Goal: Information Seeking & Learning: Learn about a topic

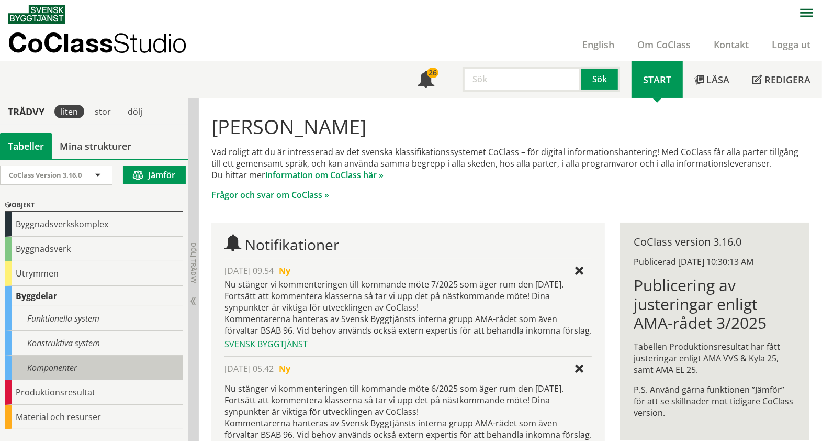
click at [79, 359] on div "Komponenter" at bounding box center [94, 367] width 178 height 25
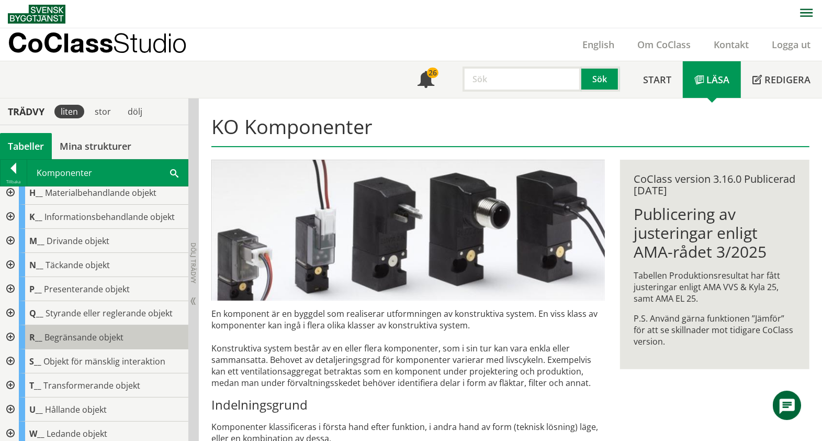
scroll to position [131, 0]
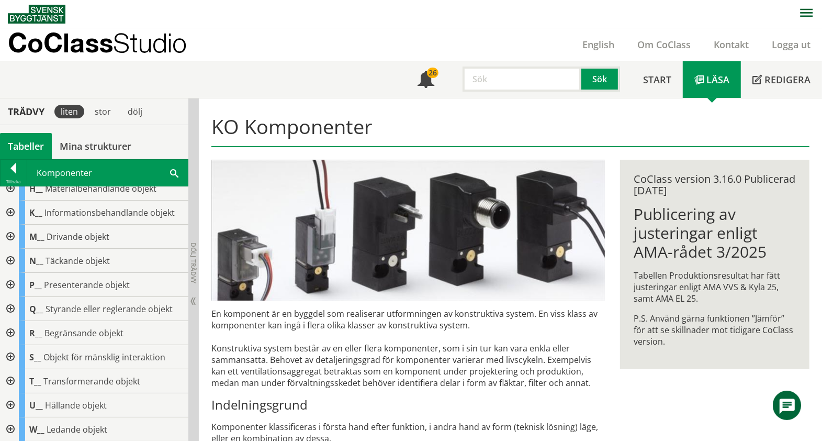
click at [8, 304] on div at bounding box center [9, 309] width 19 height 24
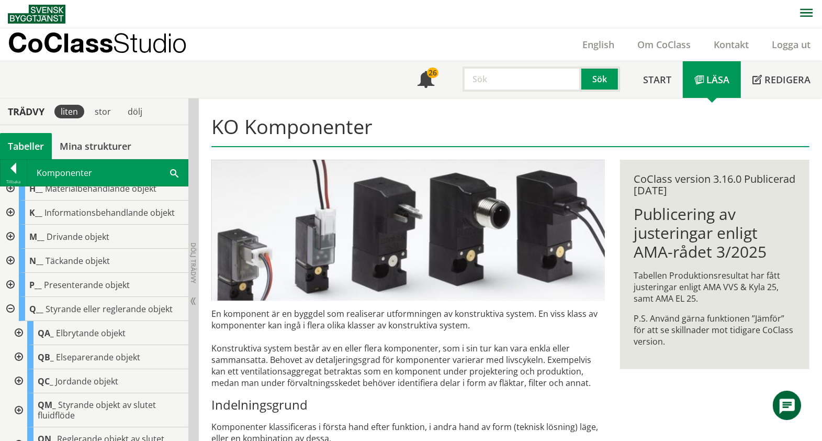
scroll to position [327, 0]
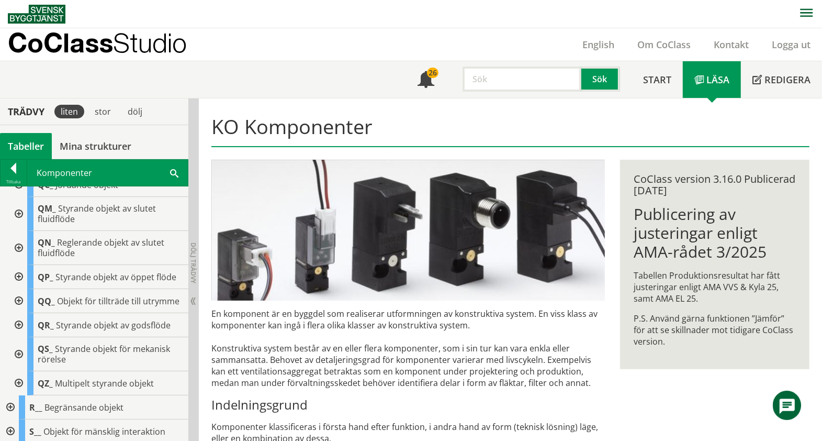
click at [20, 313] on div at bounding box center [17, 301] width 19 height 24
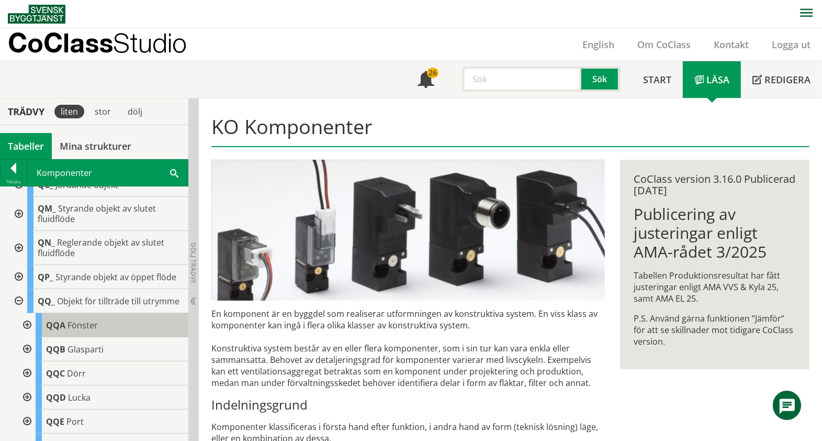
click at [69, 331] on span "Fönster" at bounding box center [83, 325] width 30 height 12
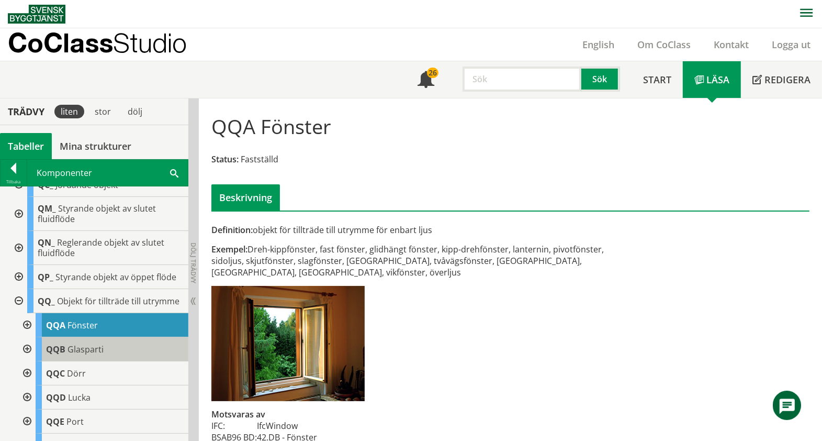
click at [101, 355] on span "Glasparti" at bounding box center [86, 349] width 36 height 12
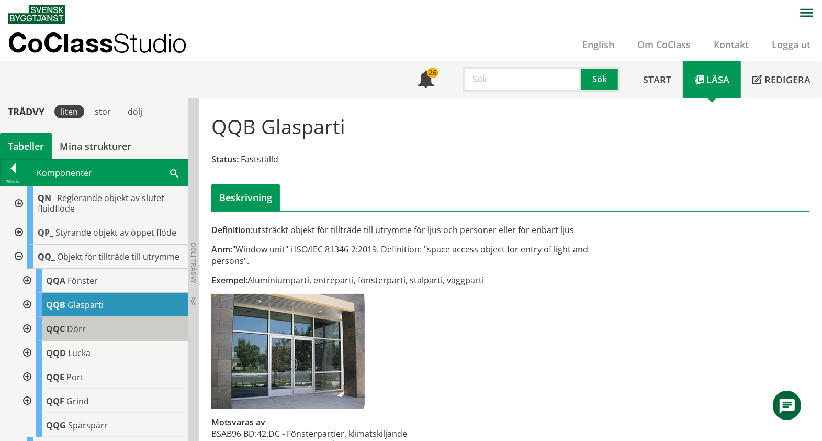
scroll to position [393, 0]
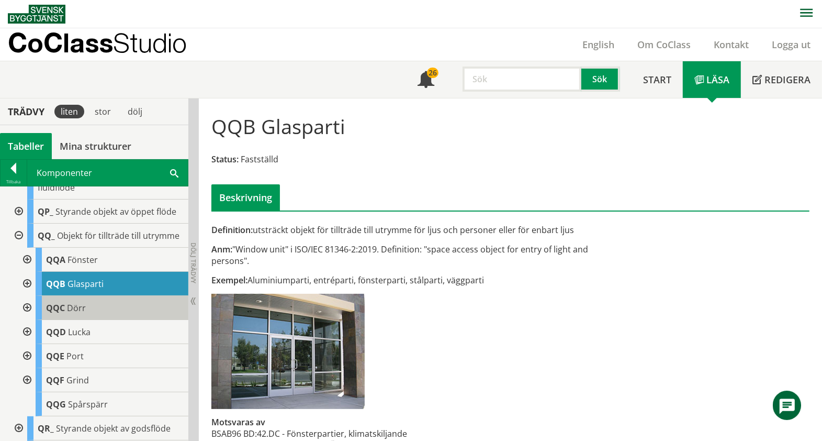
click at [93, 320] on div "QQC Dörr" at bounding box center [112, 308] width 153 height 24
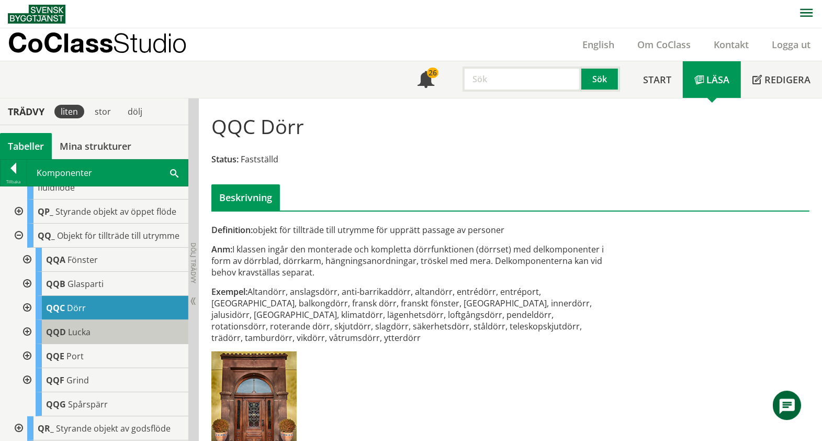
click at [101, 344] on div "QQD Lucka" at bounding box center [112, 332] width 153 height 24
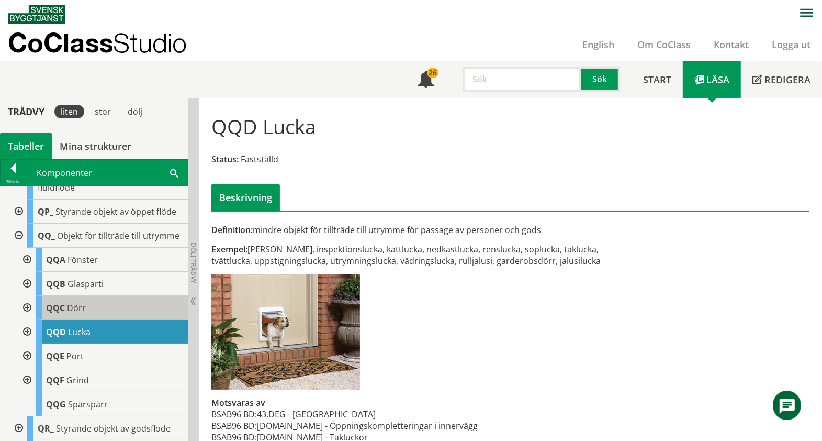
click at [96, 320] on div "QQC Dörr" at bounding box center [112, 308] width 153 height 24
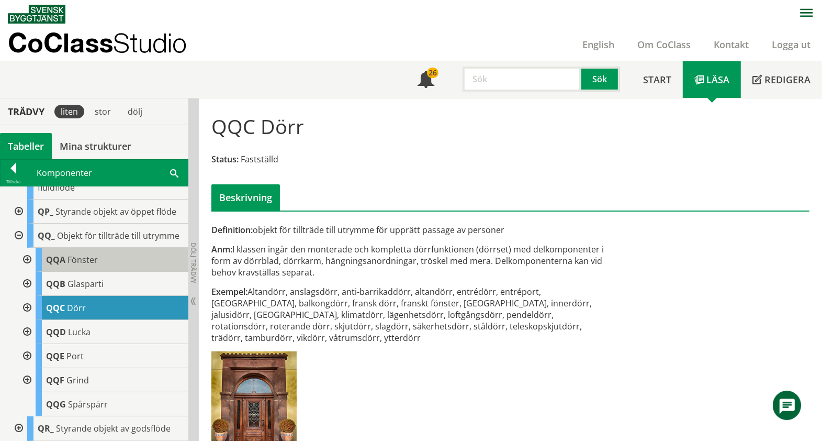
click at [68, 265] on span "Fönster" at bounding box center [83, 260] width 30 height 12
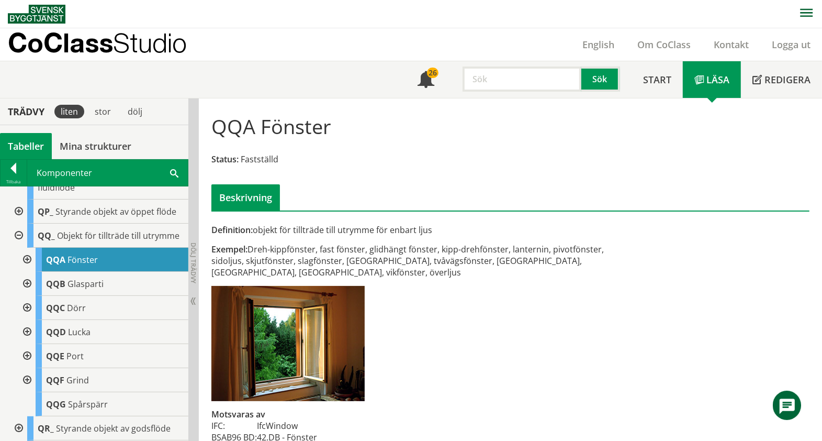
click at [32, 272] on div at bounding box center [26, 260] width 19 height 24
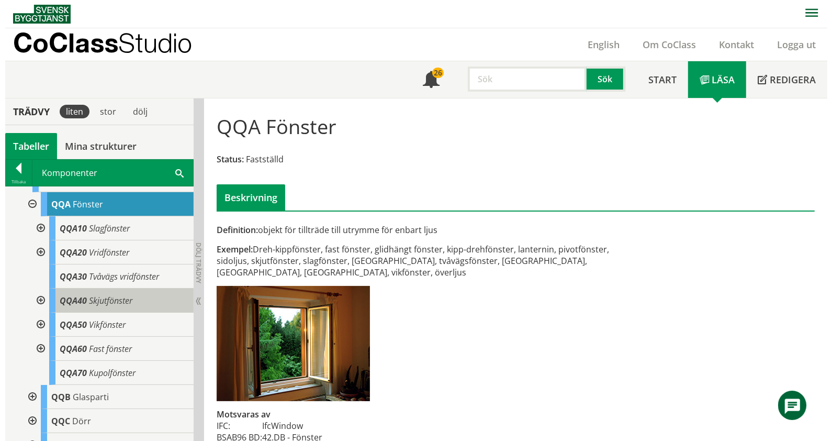
scroll to position [458, 0]
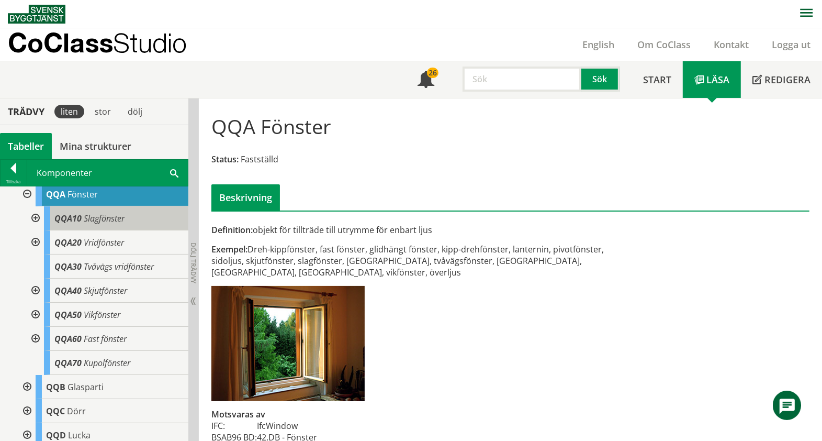
click at [101, 224] on span "Slagfönster" at bounding box center [104, 219] width 41 height 12
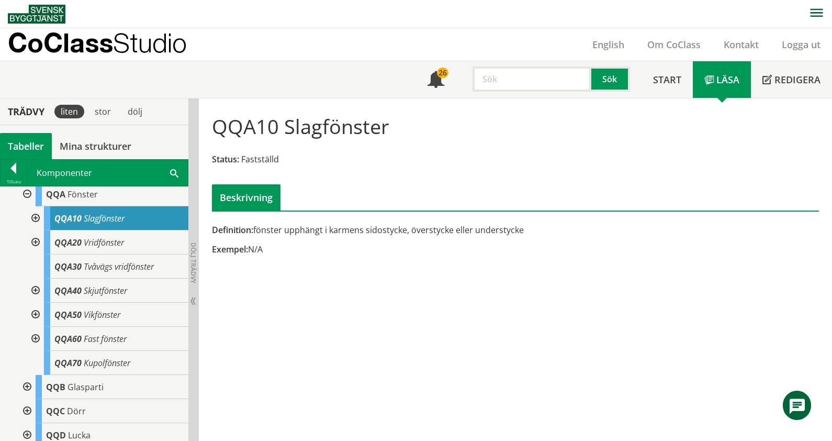
click at [34, 230] on div at bounding box center [34, 218] width 19 height 24
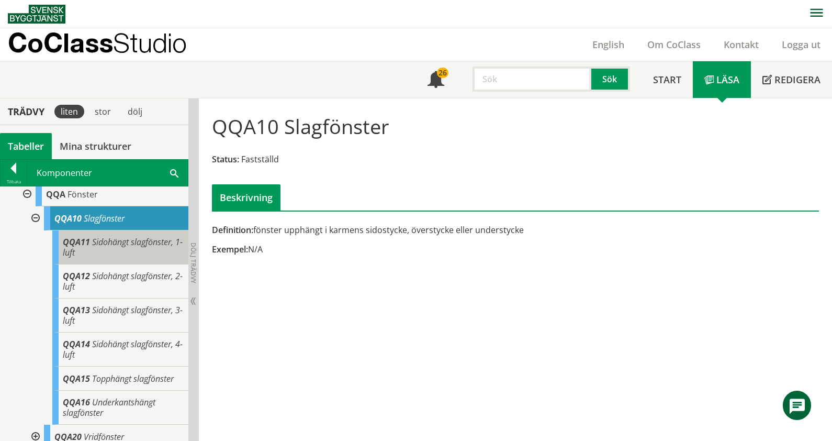
click at [79, 252] on div "QQA11 Sidohängt slagfönster, 1-luft" at bounding box center [120, 247] width 136 height 34
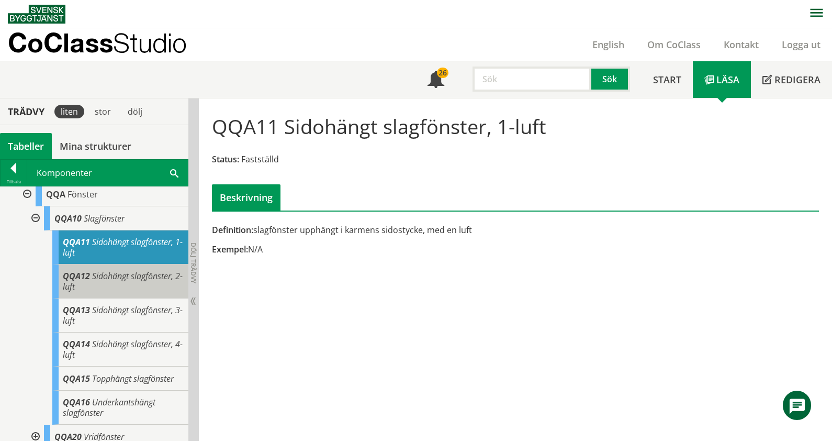
click at [108, 292] on span "Sidohängt slagfönster, 2-luft" at bounding box center [123, 281] width 120 height 22
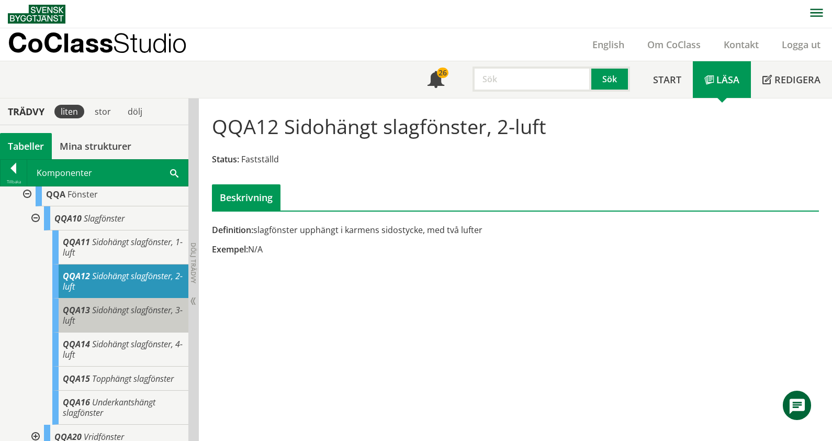
click at [126, 332] on div "QQA13 Sidohängt slagfönster, 3-luft" at bounding box center [120, 315] width 136 height 34
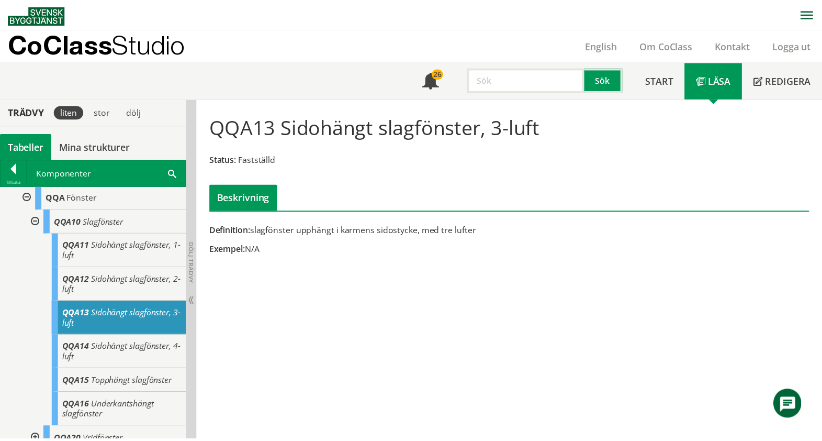
scroll to position [393, 0]
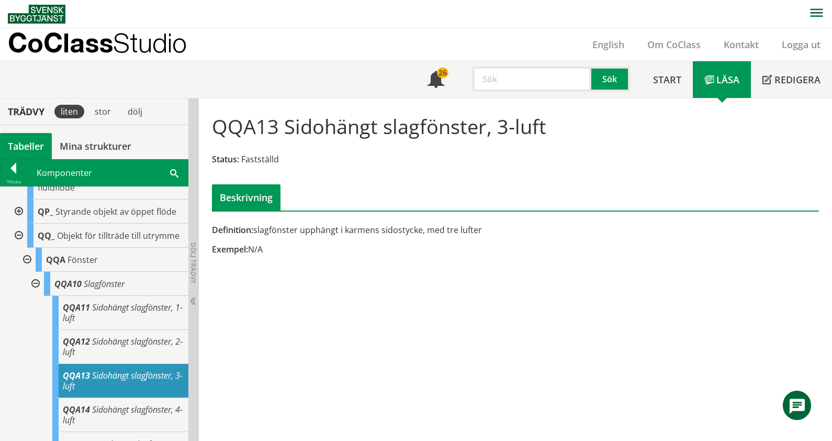
click at [35, 296] on div at bounding box center [34, 284] width 19 height 24
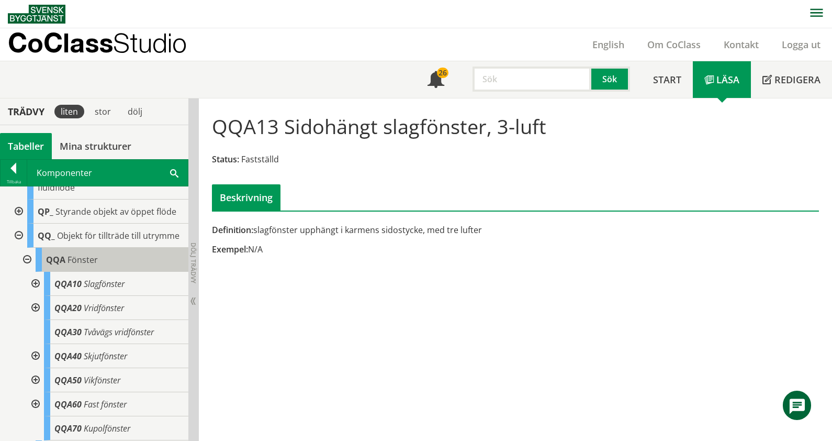
click at [79, 265] on span "Fönster" at bounding box center [83, 260] width 30 height 12
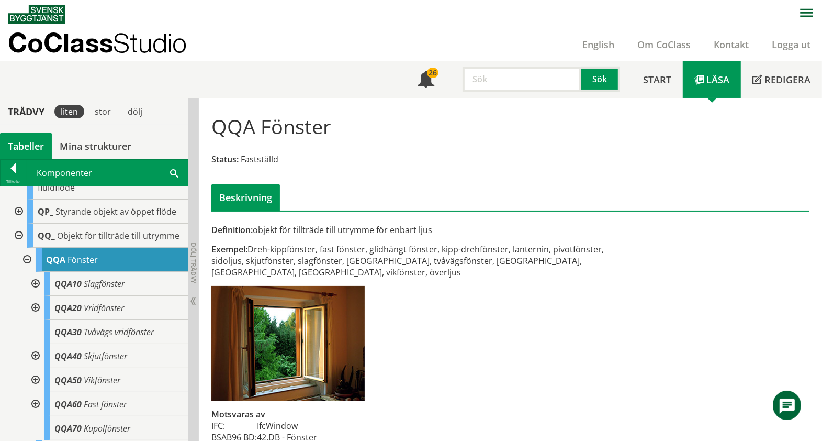
click at [31, 272] on div at bounding box center [26, 260] width 19 height 24
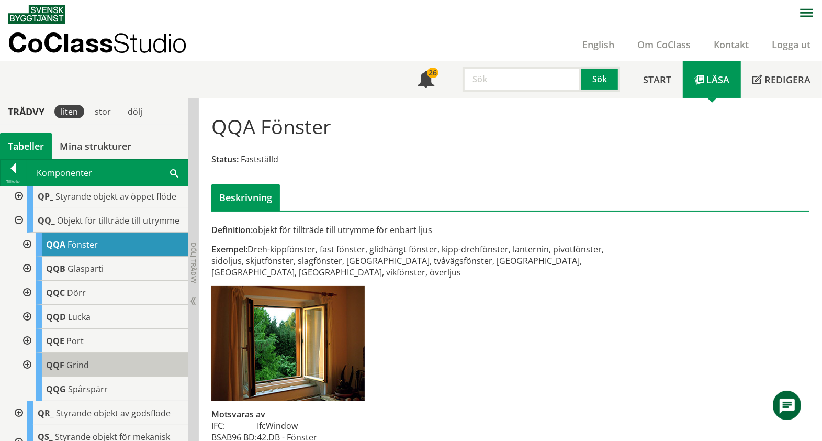
scroll to position [393, 0]
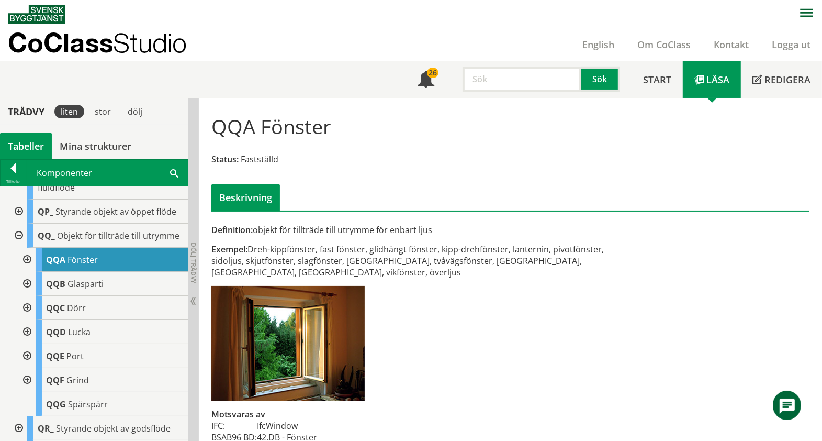
click at [28, 272] on div at bounding box center [26, 260] width 19 height 24
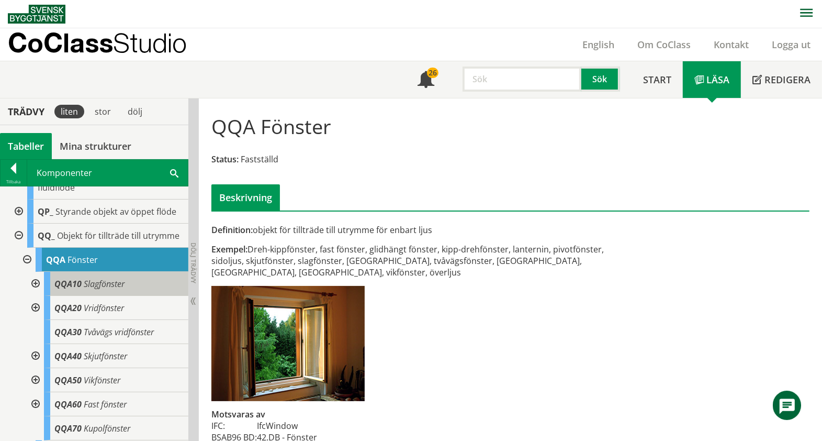
click at [91, 290] on span "Slagfönster" at bounding box center [104, 284] width 41 height 12
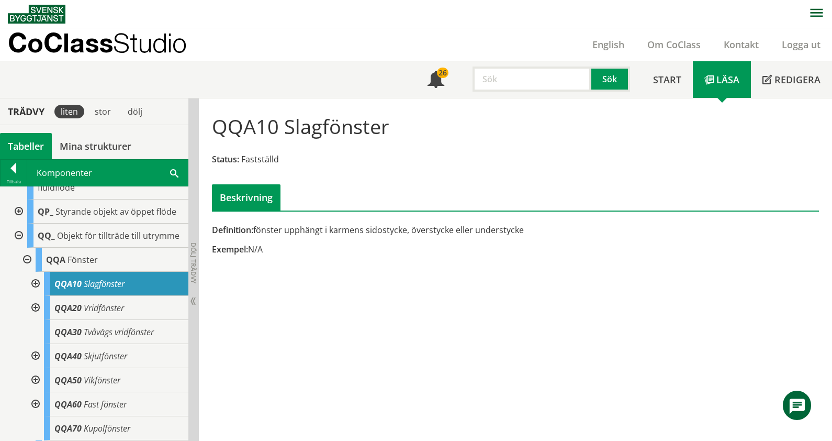
click at [36, 296] on div at bounding box center [34, 284] width 19 height 24
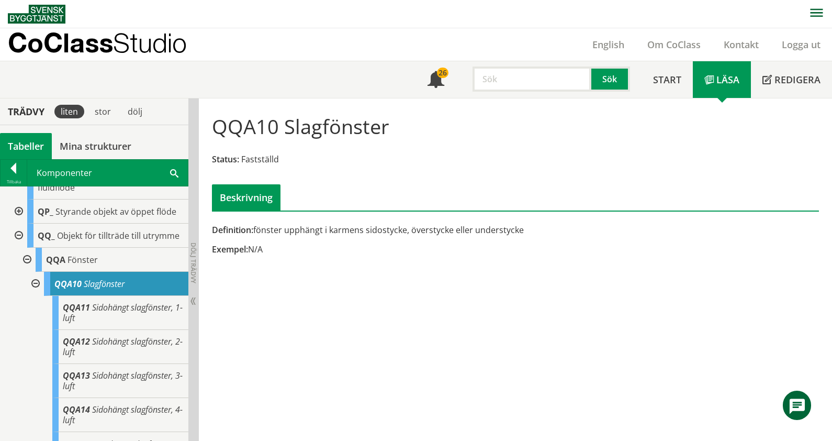
click at [34, 296] on div at bounding box center [34, 284] width 19 height 24
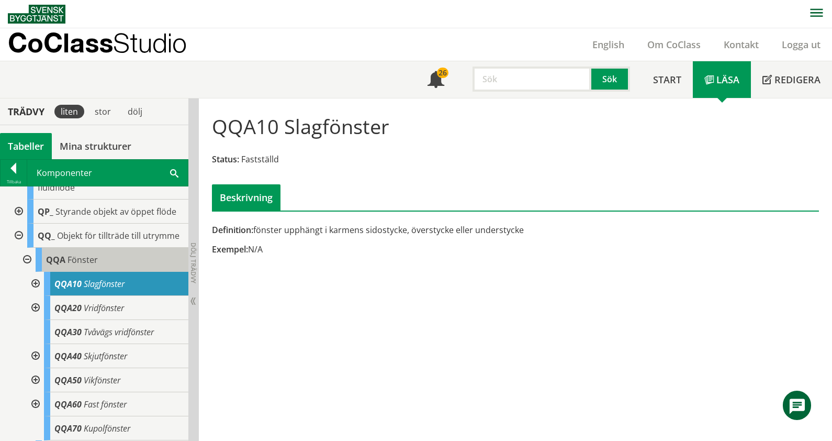
click at [61, 265] on span "QQA" at bounding box center [55, 260] width 19 height 12
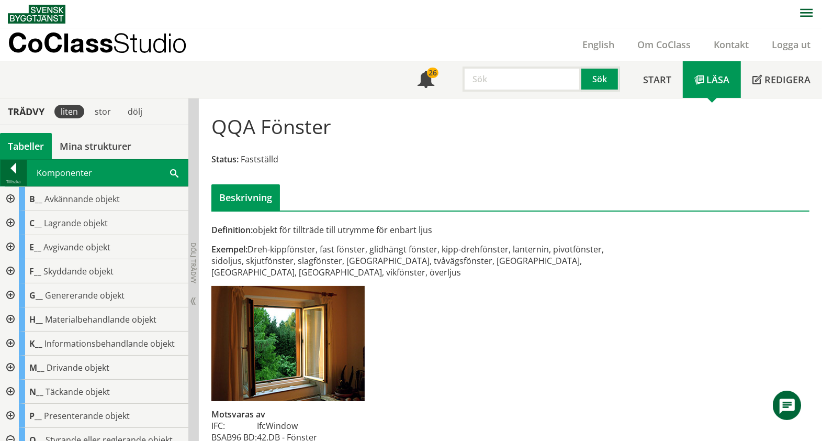
click at [23, 174] on div at bounding box center [14, 170] width 26 height 15
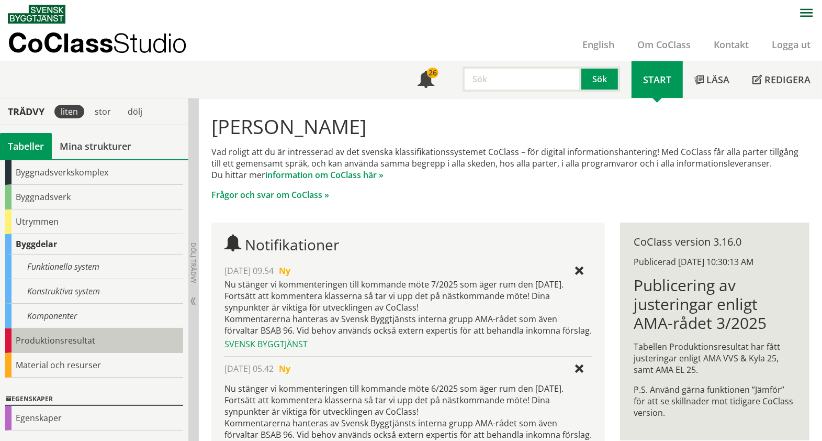
scroll to position [65, 0]
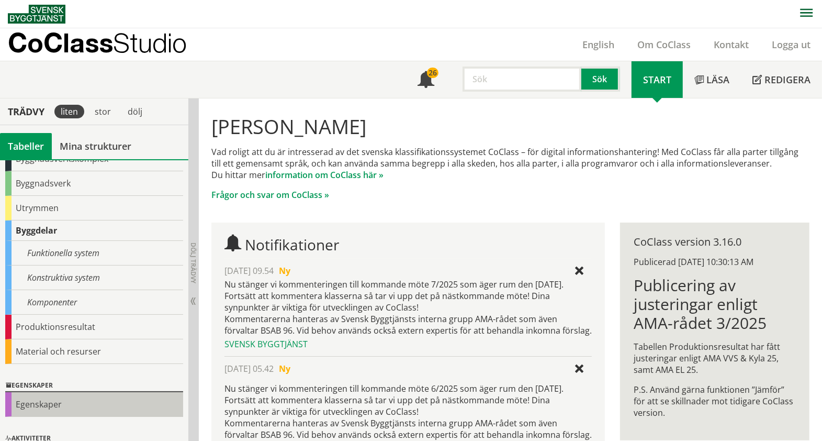
click at [65, 405] on div "Egenskaper" at bounding box center [94, 404] width 178 height 25
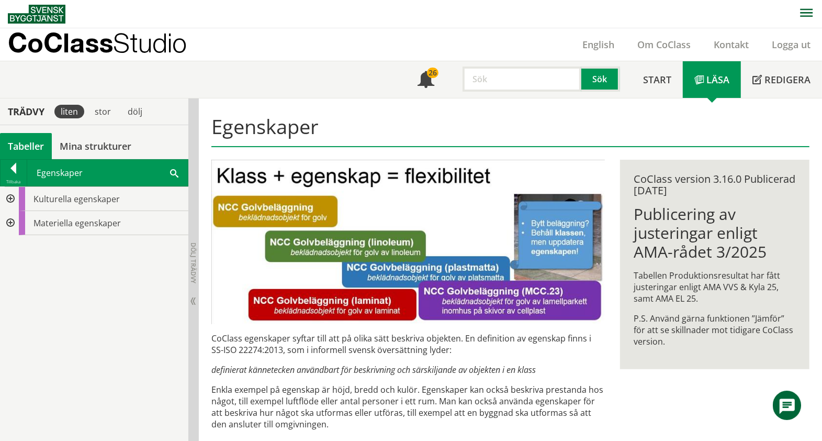
click at [11, 220] on div at bounding box center [9, 223] width 19 height 24
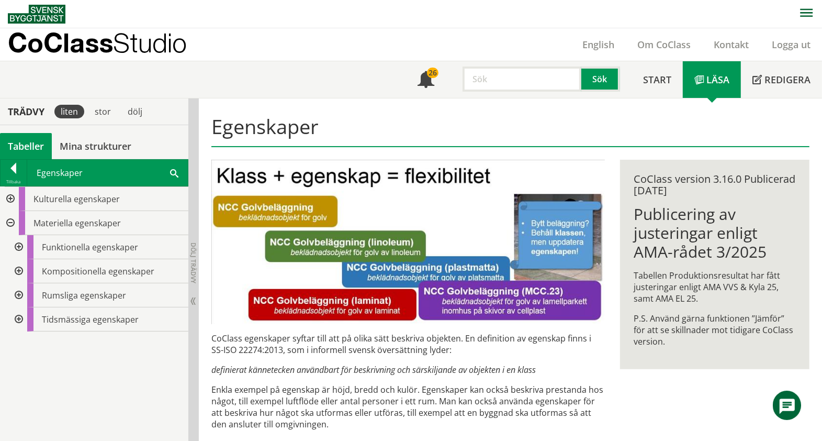
click at [14, 193] on div at bounding box center [9, 199] width 19 height 24
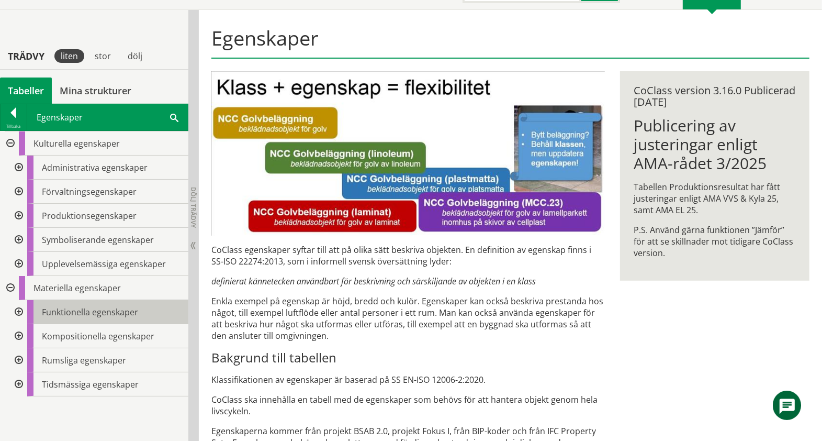
scroll to position [131, 0]
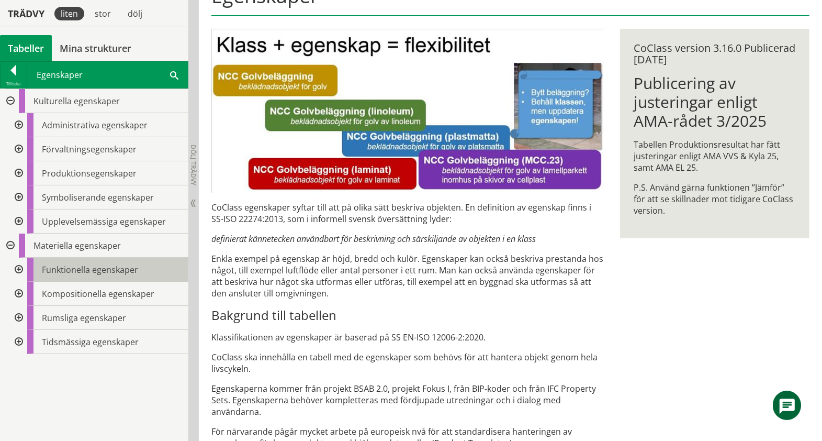
click at [28, 265] on div "Funktionella egenskaper" at bounding box center [107, 270] width 161 height 24
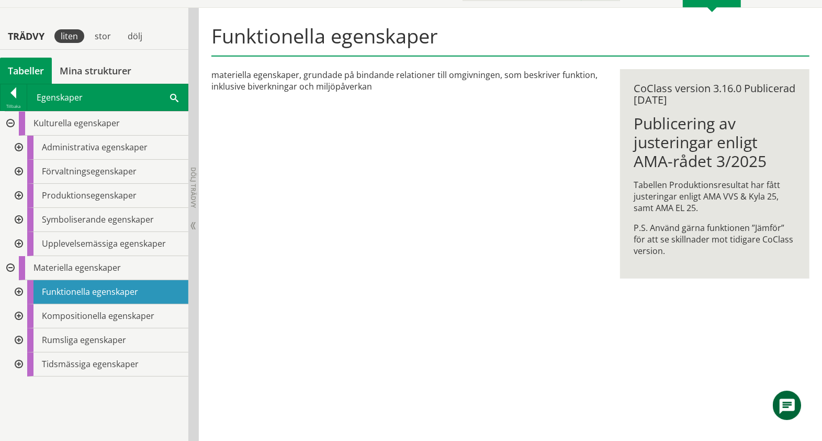
click at [24, 280] on div at bounding box center [17, 292] width 19 height 24
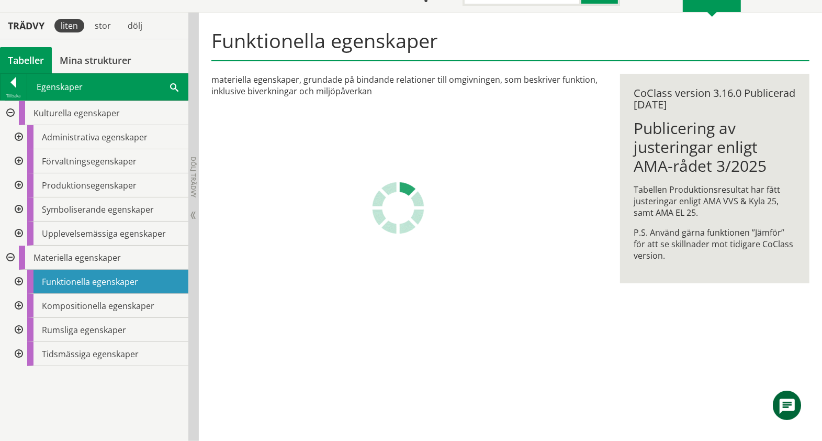
click at [20, 272] on div at bounding box center [17, 282] width 19 height 24
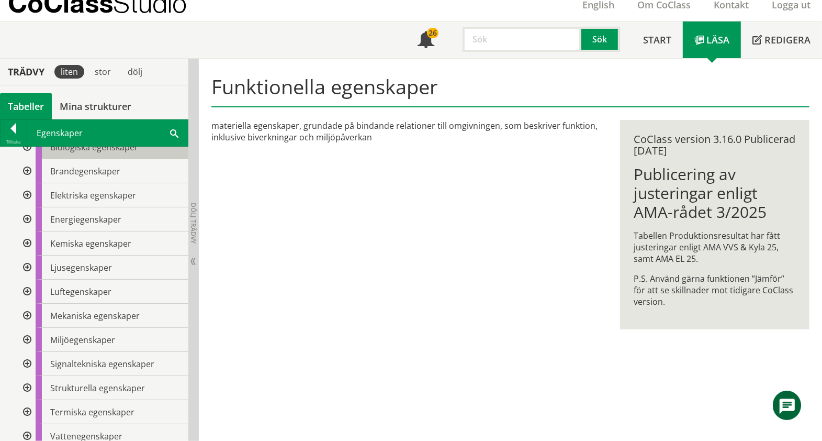
scroll to position [262, 0]
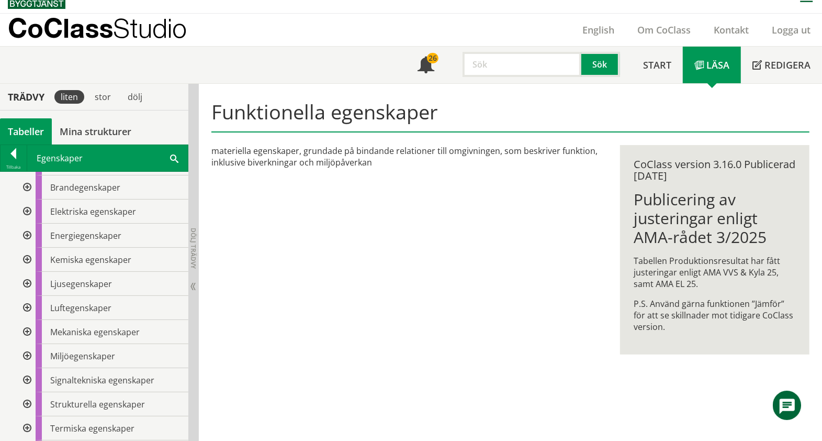
click at [30, 227] on div at bounding box center [26, 236] width 19 height 24
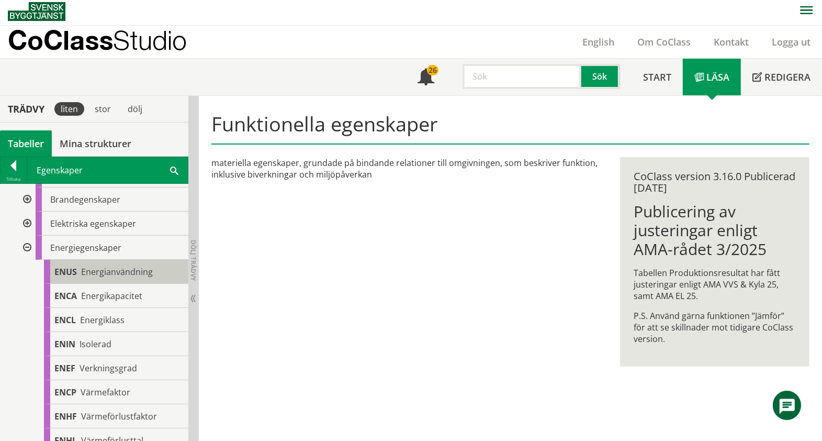
scroll to position [327, 0]
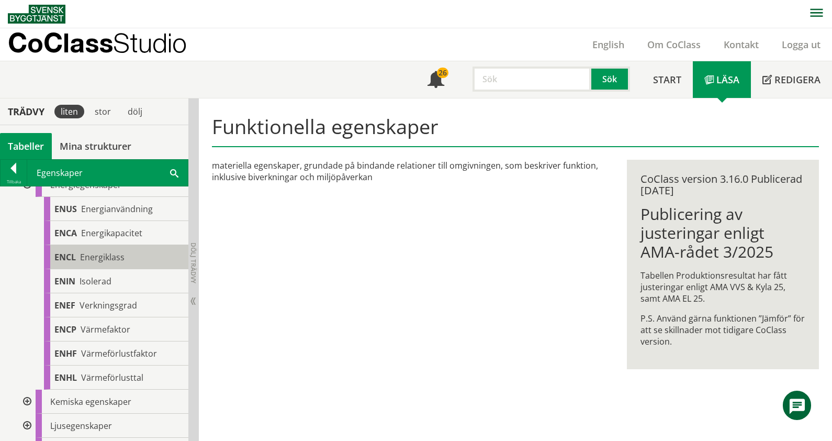
click at [122, 266] on div "ENCL Energiklass" at bounding box center [116, 257] width 144 height 24
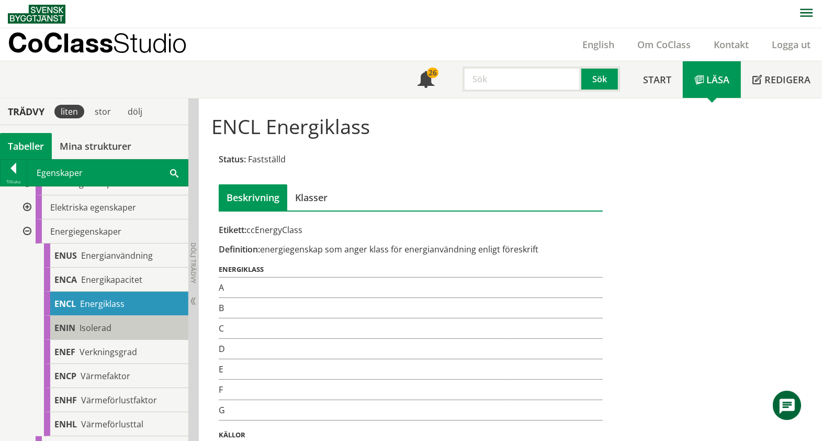
scroll to position [262, 0]
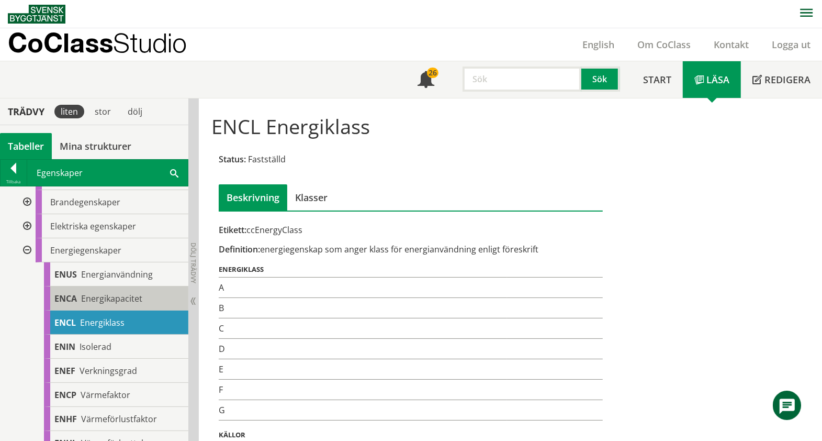
click at [116, 294] on span "Energikapacitet" at bounding box center [111, 299] width 61 height 12
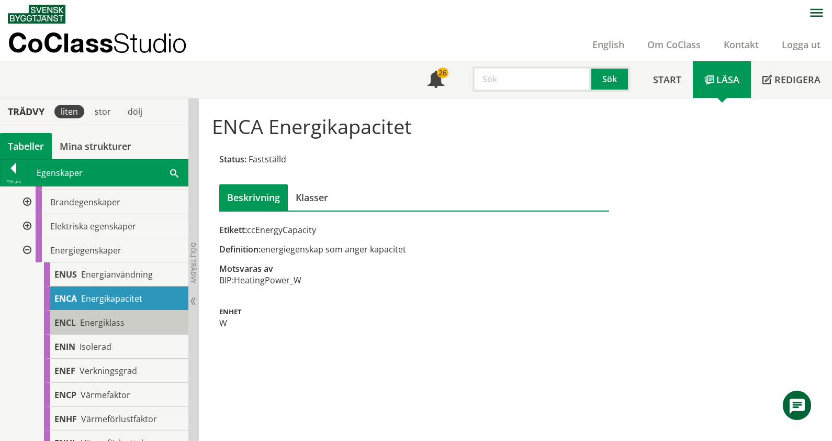
click at [121, 313] on div "ENCL Energiklass" at bounding box center [116, 322] width 144 height 24
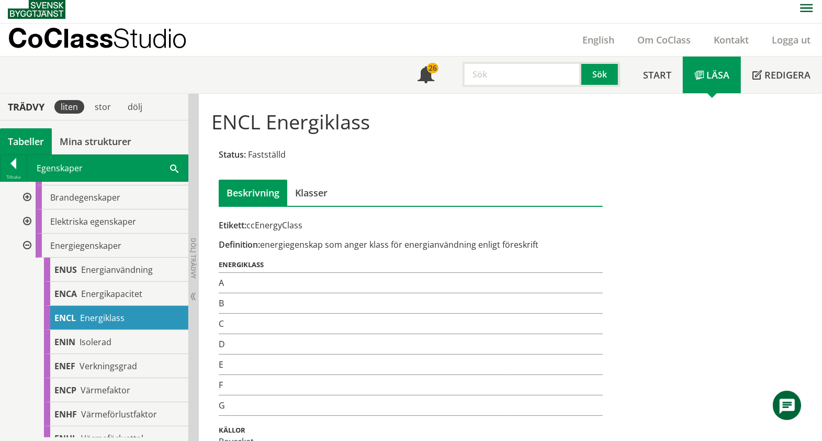
scroll to position [19, 0]
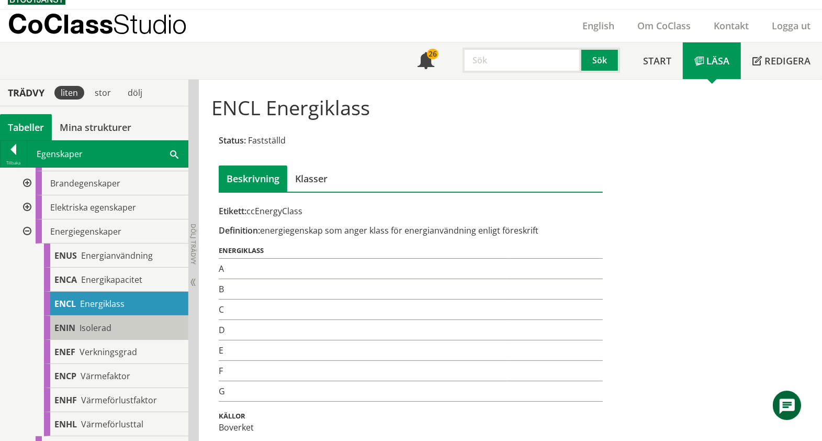
click at [114, 324] on div "[PERSON_NAME]" at bounding box center [116, 328] width 144 height 24
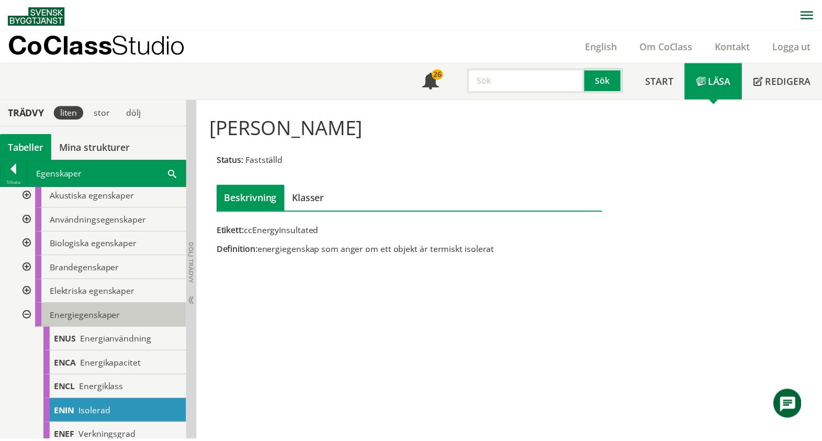
scroll to position [131, 0]
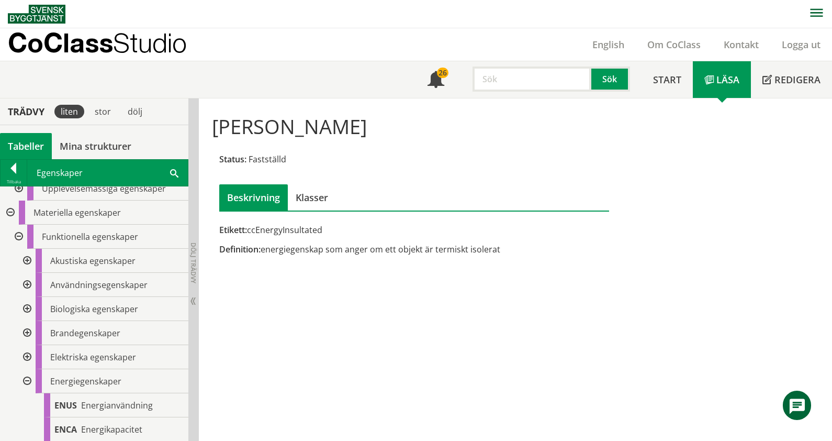
click at [27, 254] on div at bounding box center [26, 261] width 19 height 24
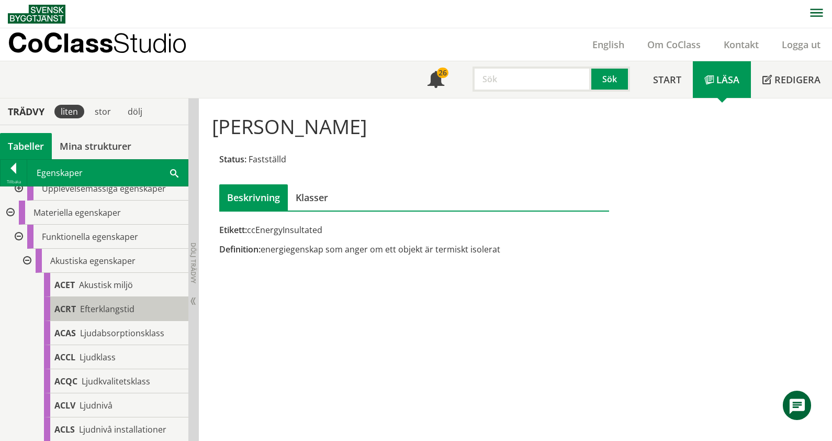
click at [113, 309] on span "Efterklangstid" at bounding box center [107, 309] width 54 height 12
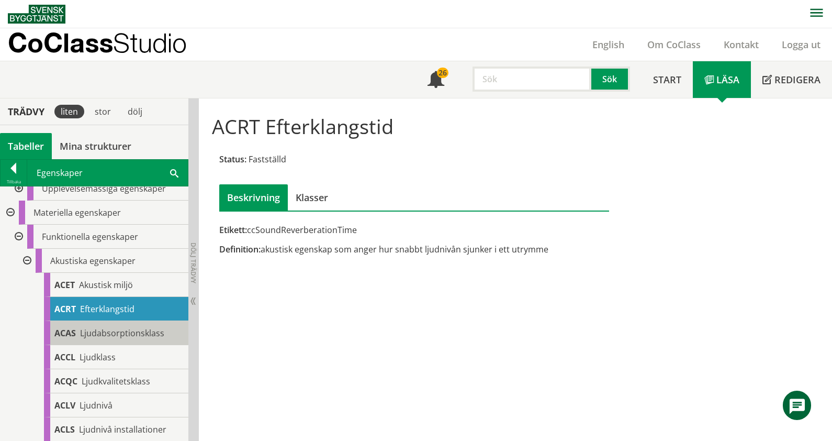
click at [120, 336] on span "Ljudabsorptionsklass" at bounding box center [122, 333] width 84 height 12
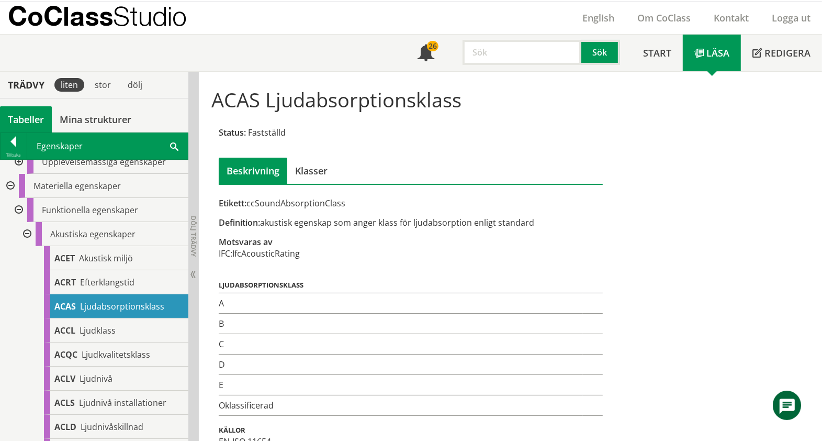
scroll to position [41, 0]
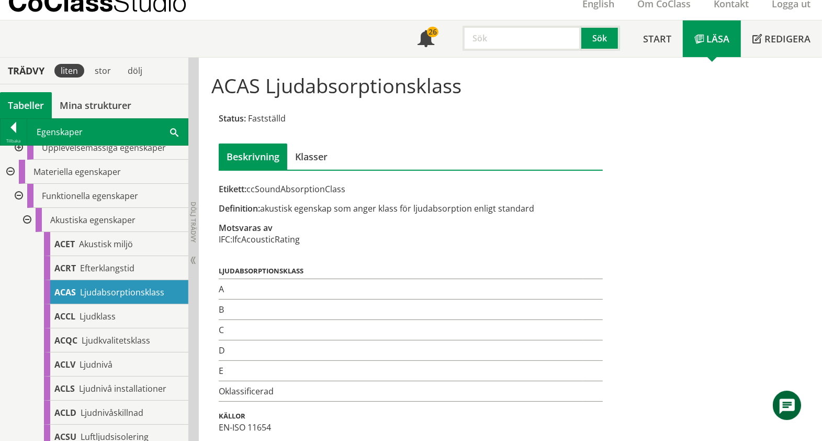
drag, startPoint x: 220, startPoint y: 428, endPoint x: 274, endPoint y: 429, distance: 53.4
click at [274, 429] on div "EN-ISO 11654" at bounding box center [411, 427] width 384 height 12
click at [123, 316] on div "ACCL Ljudklass" at bounding box center [116, 316] width 144 height 24
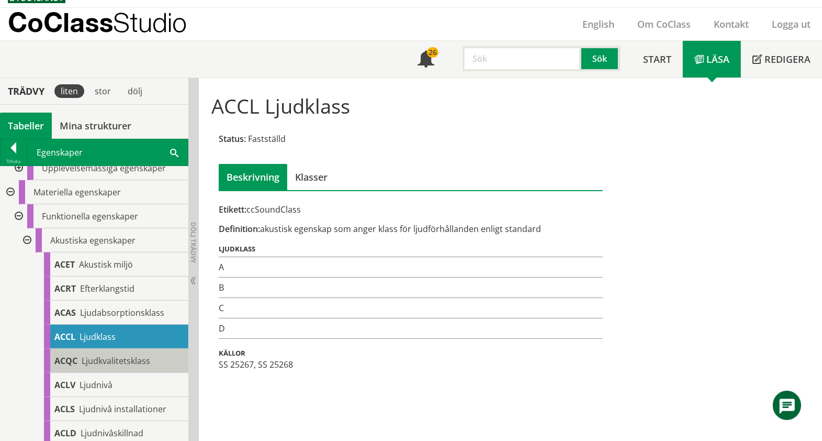
click at [125, 360] on span "Ljudkvalitetsklass" at bounding box center [116, 361] width 69 height 12
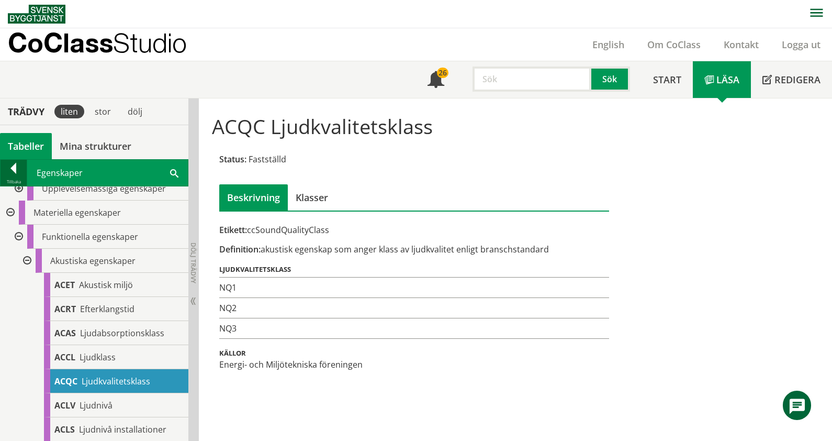
click at [4, 170] on div at bounding box center [14, 170] width 26 height 15
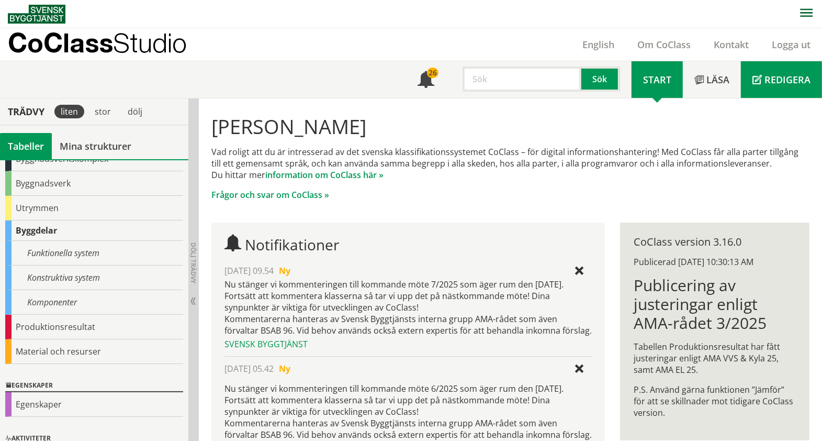
click at [784, 84] on span "Redigera" at bounding box center [788, 79] width 46 height 13
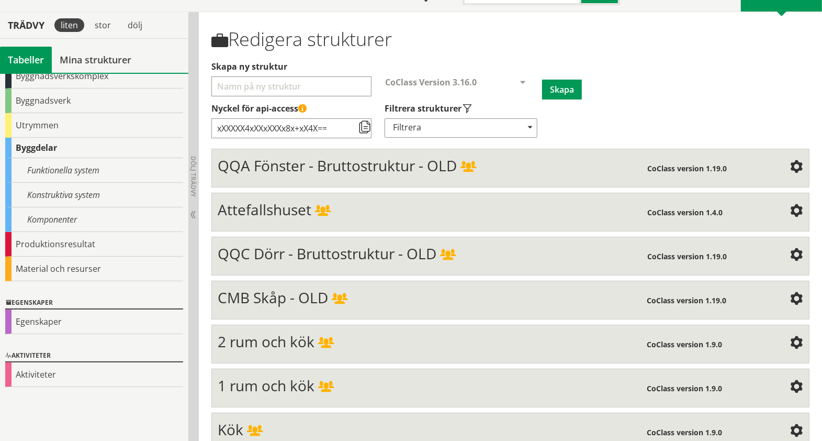
scroll to position [131, 0]
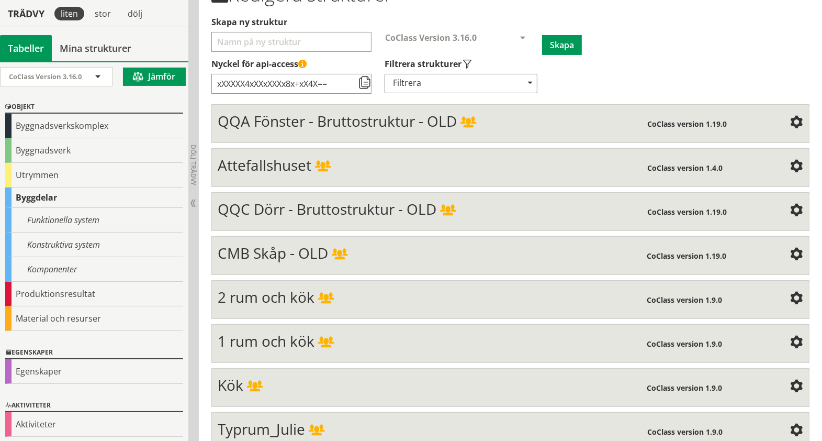
click at [373, 121] on span "QQA Fönster - Bruttostruktur - OLD" at bounding box center [337, 121] width 239 height 20
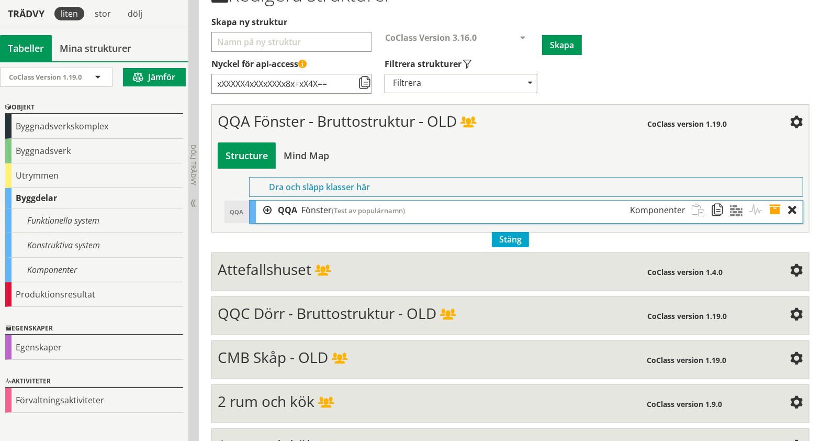
click at [260, 207] on div at bounding box center [264, 210] width 16 height 19
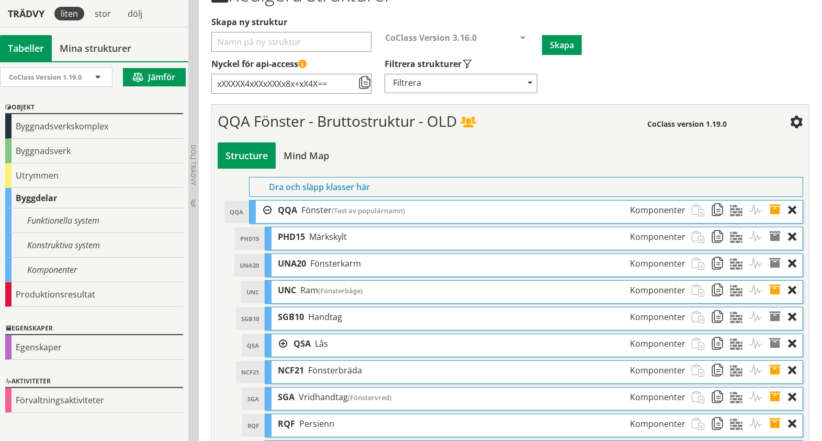
click at [776, 206] on span at bounding box center [779, 210] width 19 height 19
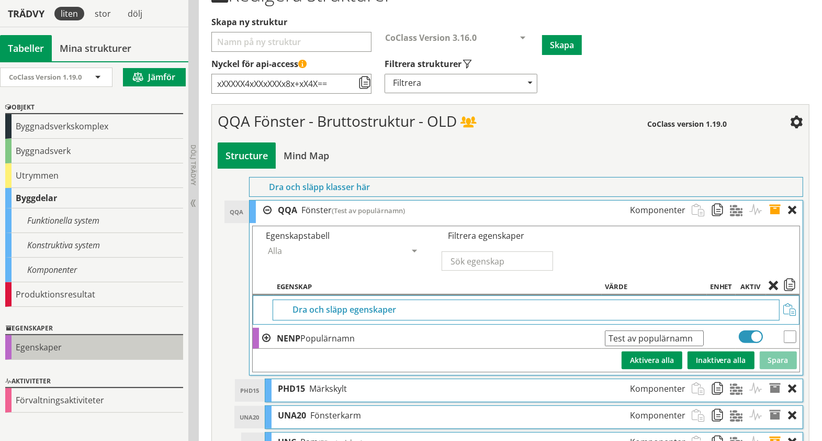
click at [38, 340] on div "Egenskaper" at bounding box center [94, 347] width 178 height 25
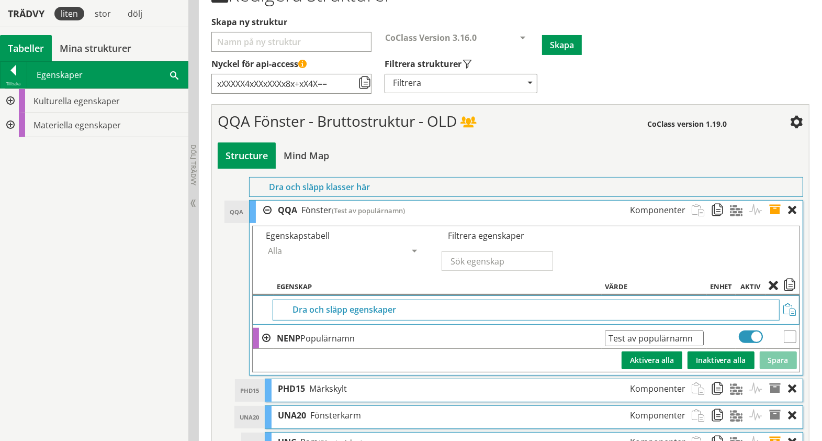
click at [10, 126] on div at bounding box center [9, 125] width 19 height 24
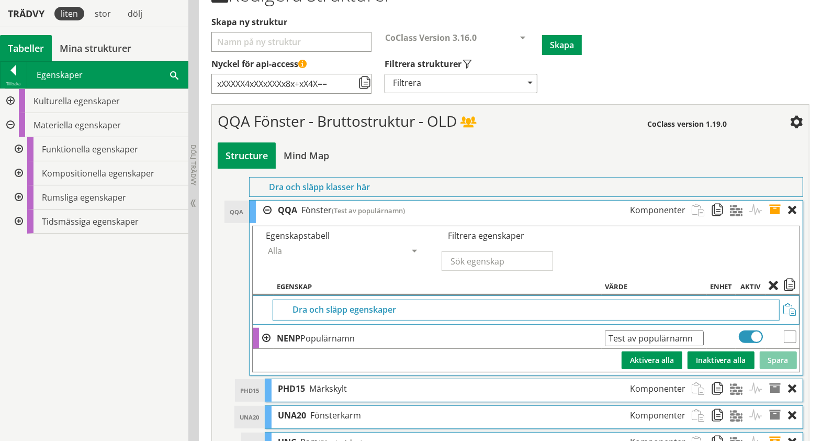
click at [17, 195] on div at bounding box center [17, 197] width 19 height 24
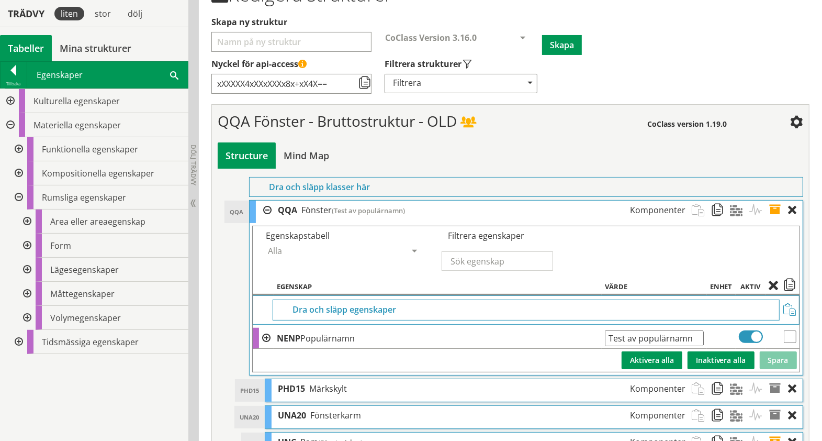
click at [17, 151] on div at bounding box center [17, 149] width 19 height 24
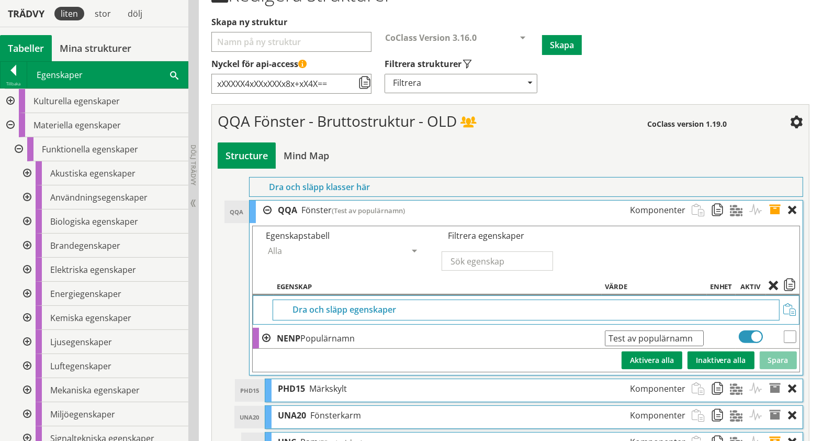
click at [27, 220] on div at bounding box center [26, 221] width 19 height 24
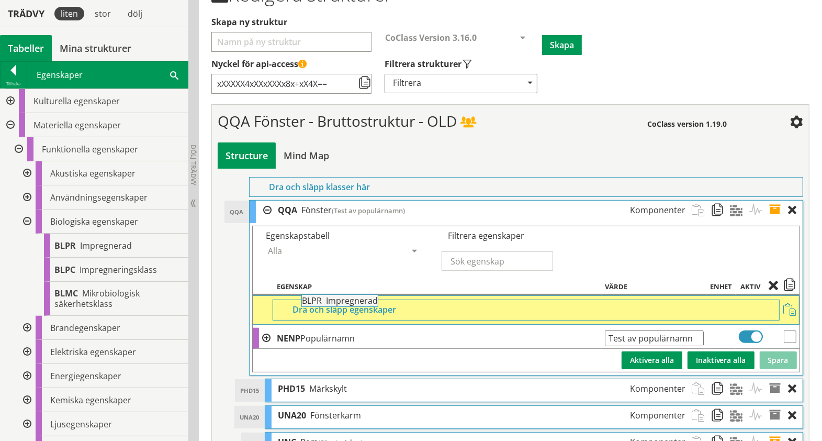
drag, startPoint x: 104, startPoint y: 244, endPoint x: 380, endPoint y: 306, distance: 282.7
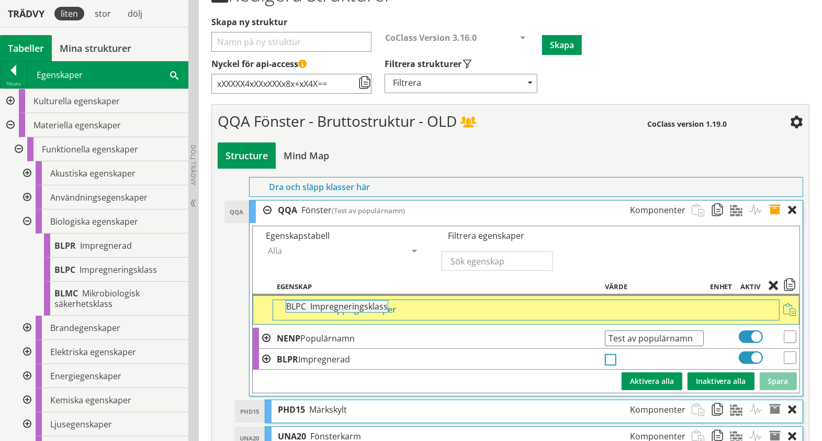
drag, startPoint x: 82, startPoint y: 274, endPoint x: 343, endPoint y: 317, distance: 264.3
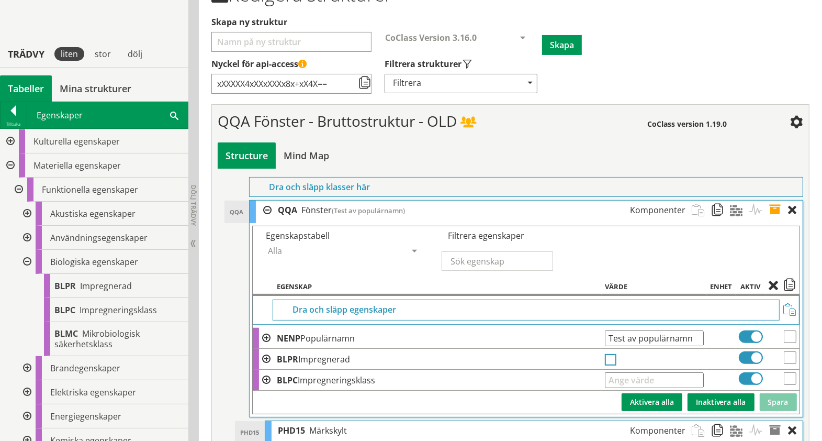
scroll to position [196, 0]
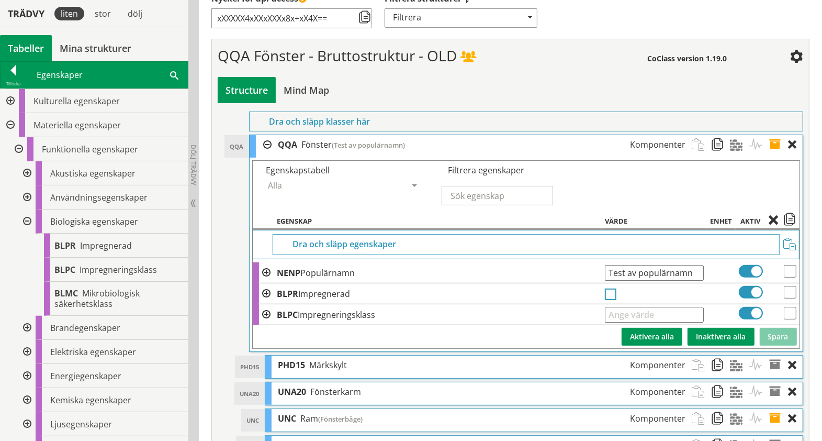
click at [265, 142] on div at bounding box center [264, 144] width 16 height 19
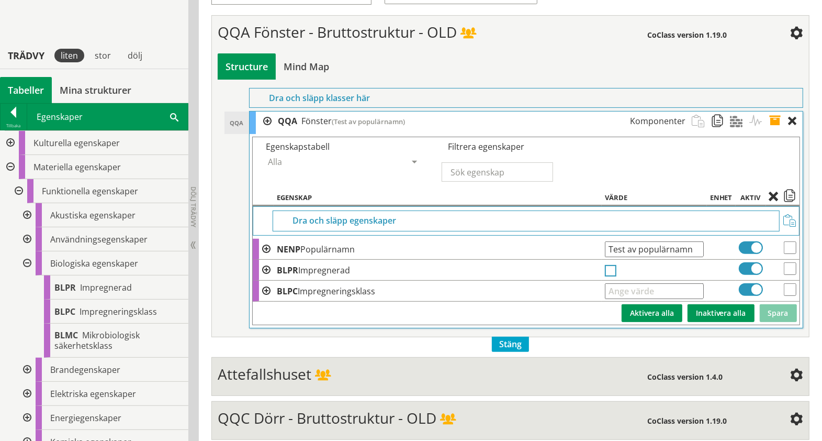
scroll to position [262, 0]
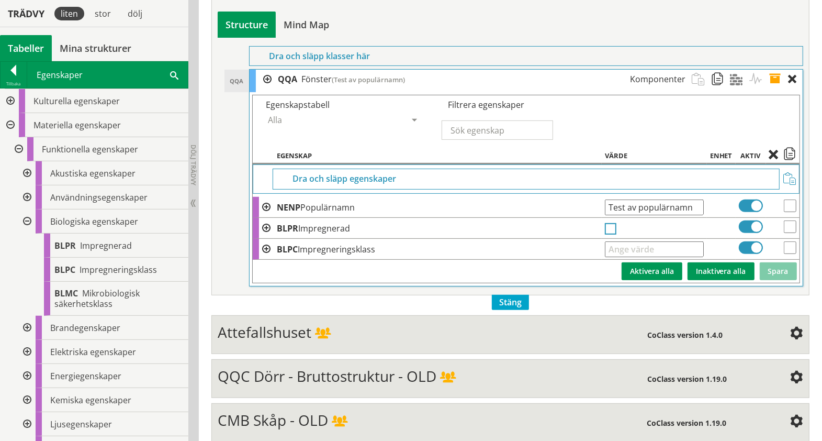
click at [288, 325] on span "Attefallshuset" at bounding box center [265, 332] width 94 height 20
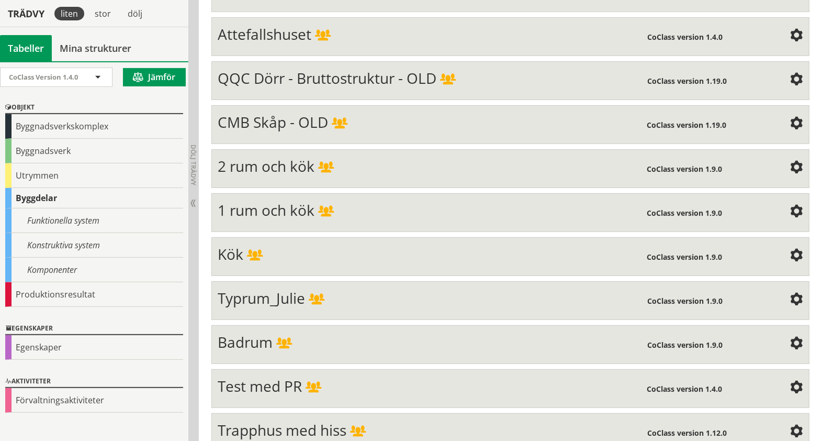
click at [266, 34] on span "Attefallshuset" at bounding box center [265, 34] width 94 height 20
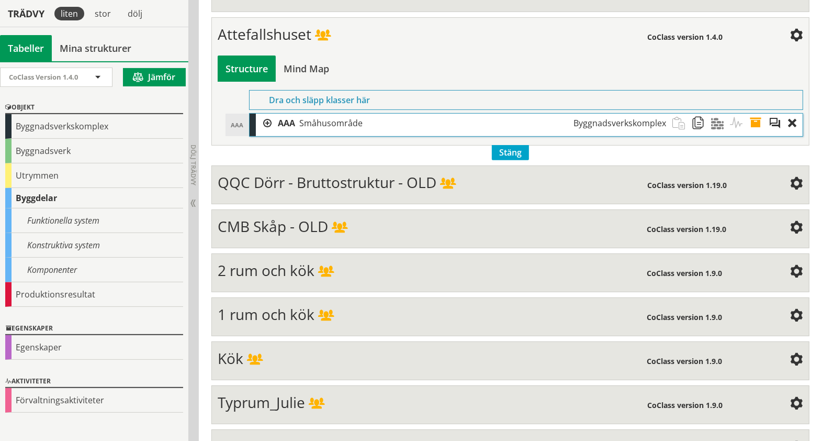
click at [263, 116] on div at bounding box center [264, 123] width 16 height 19
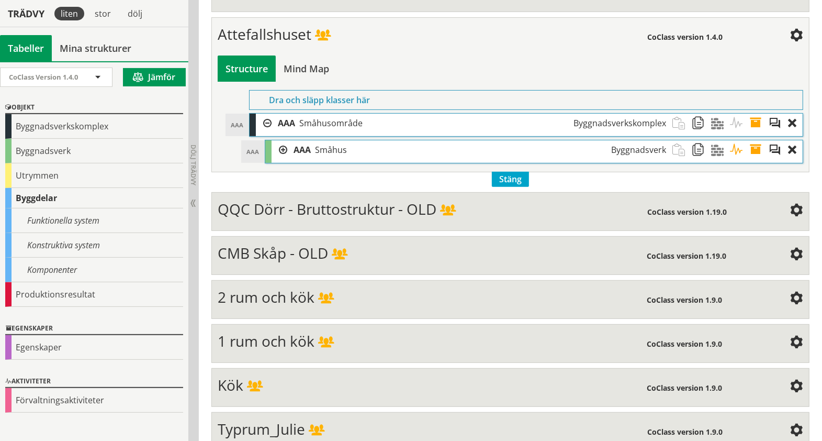
drag, startPoint x: 291, startPoint y: 152, endPoint x: 285, endPoint y: 146, distance: 8.2
click at [290, 151] on div "AAA Småhus Byggnadsverk" at bounding box center [479, 149] width 385 height 19
click at [281, 144] on div at bounding box center [280, 149] width 16 height 19
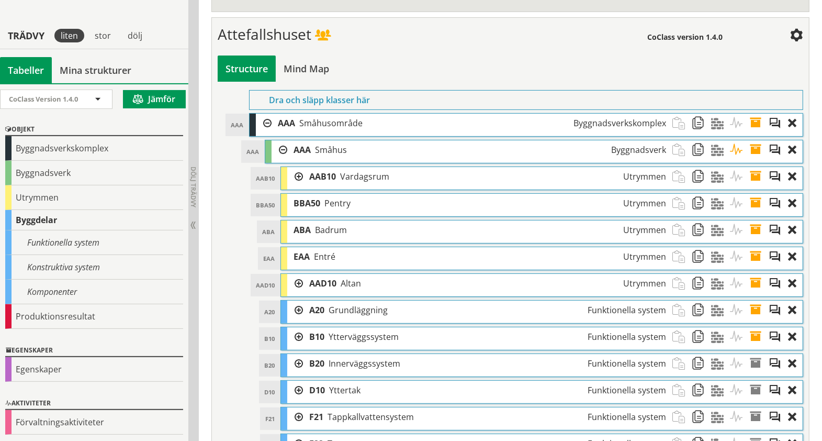
scroll to position [327, 0]
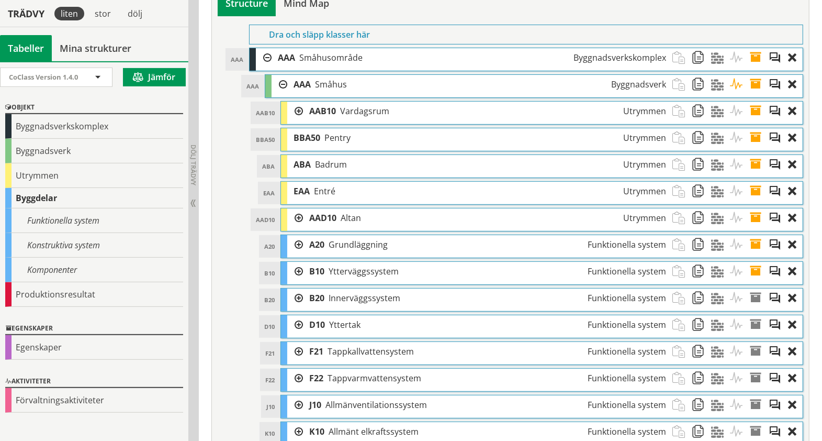
click at [300, 241] on div at bounding box center [295, 244] width 16 height 19
click at [313, 265] on div at bounding box center [311, 271] width 16 height 19
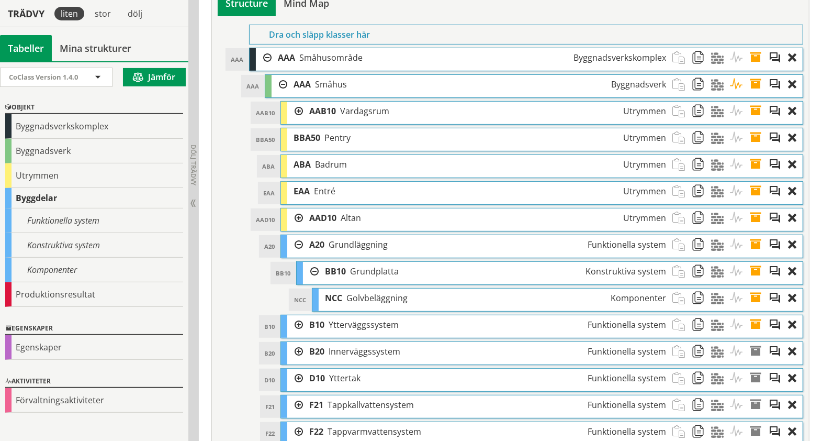
click at [298, 320] on div at bounding box center [295, 324] width 16 height 19
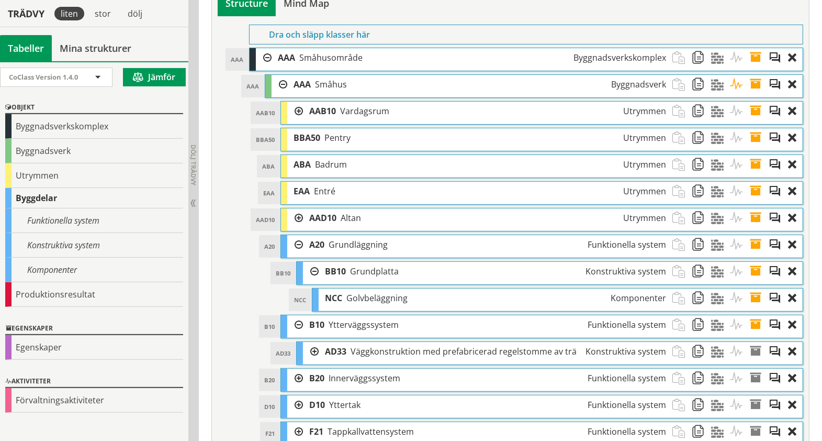
click at [312, 344] on div at bounding box center [311, 351] width 16 height 19
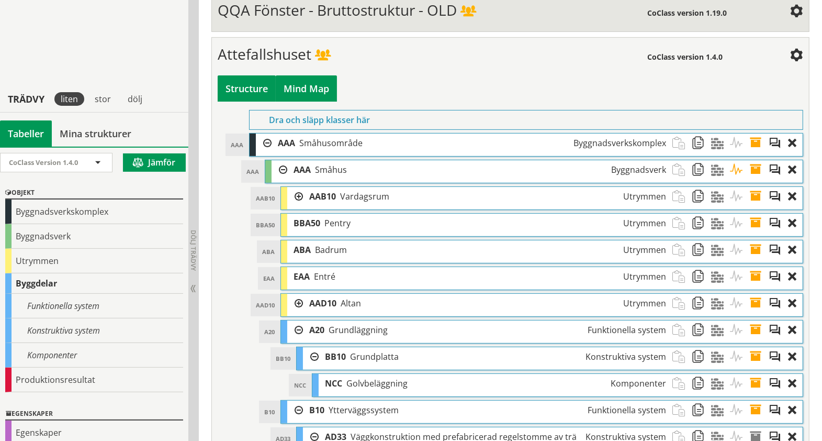
scroll to position [196, 0]
